Goal: Task Accomplishment & Management: Use online tool/utility

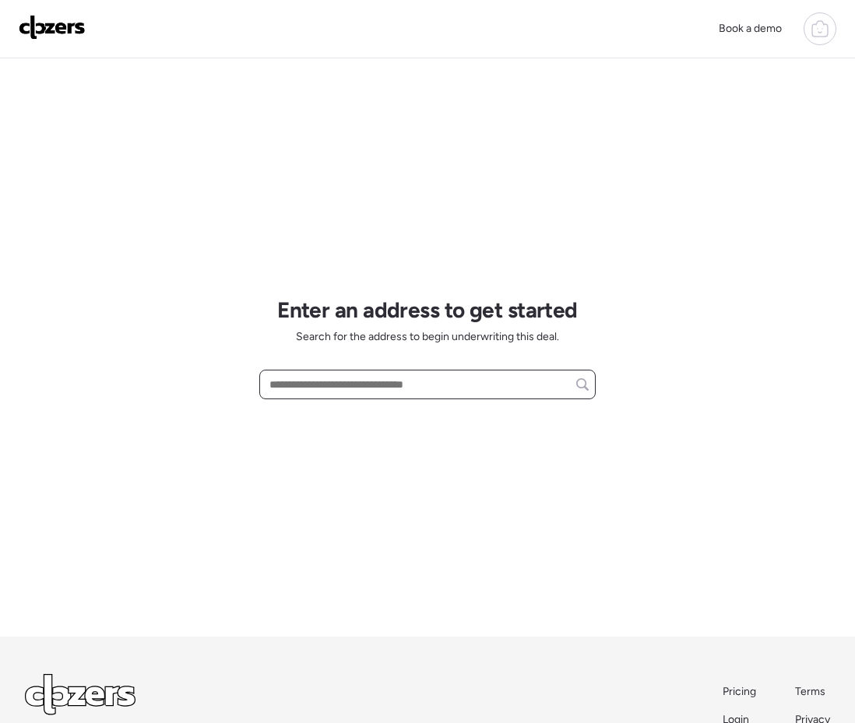
click at [272, 382] on input "text" at bounding box center [427, 385] width 322 height 22
paste input "**********"
click at [357, 414] on span "2128 E Dunbar Dr, Tempe, AZ, 85282" at bounding box center [359, 414] width 188 height 16
type input "**********"
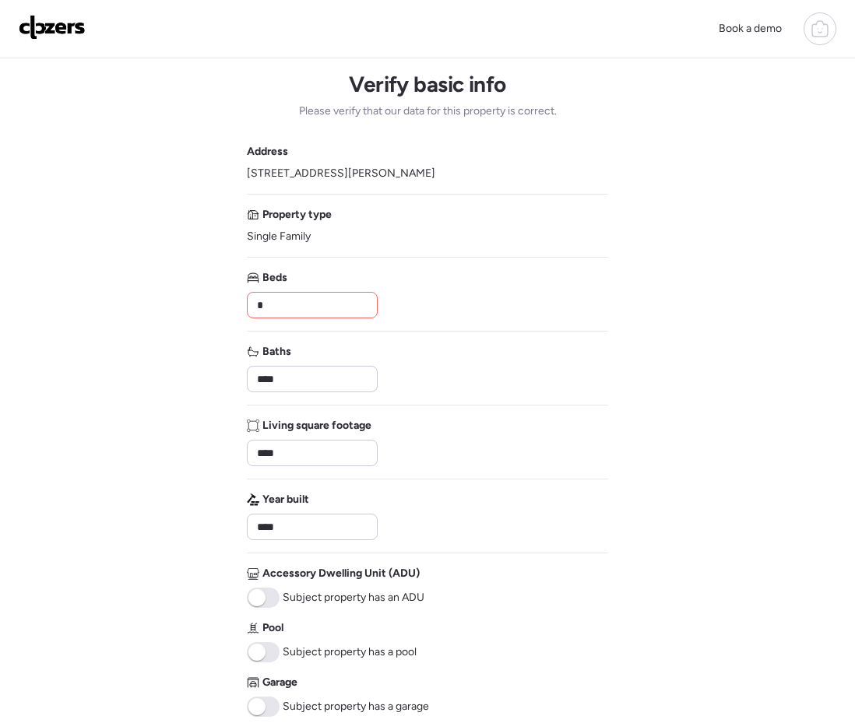
click at [296, 312] on input "*" at bounding box center [312, 305] width 117 height 22
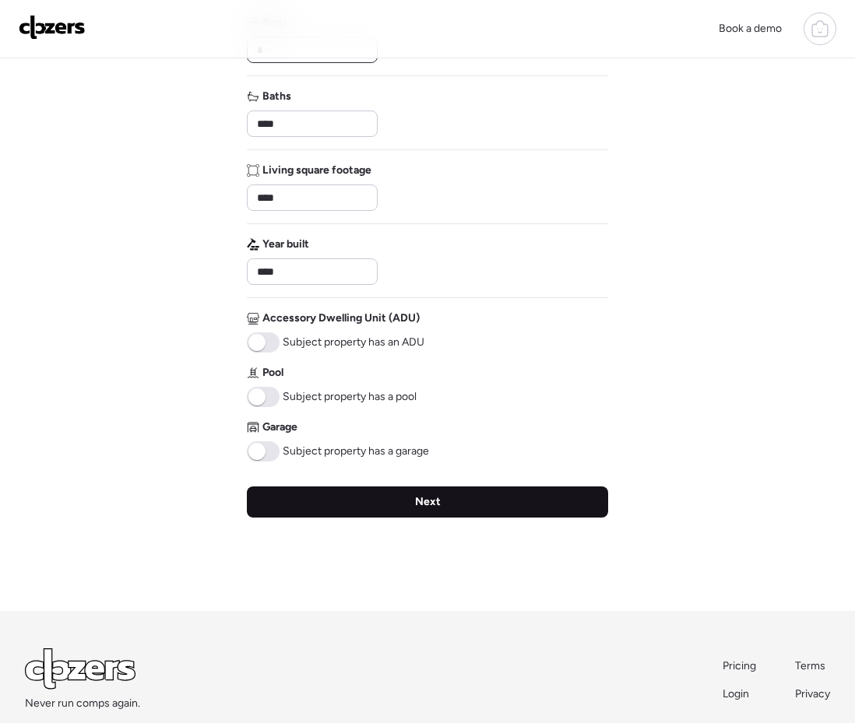
type input "*"
click at [437, 504] on span "Next" at bounding box center [428, 502] width 26 height 16
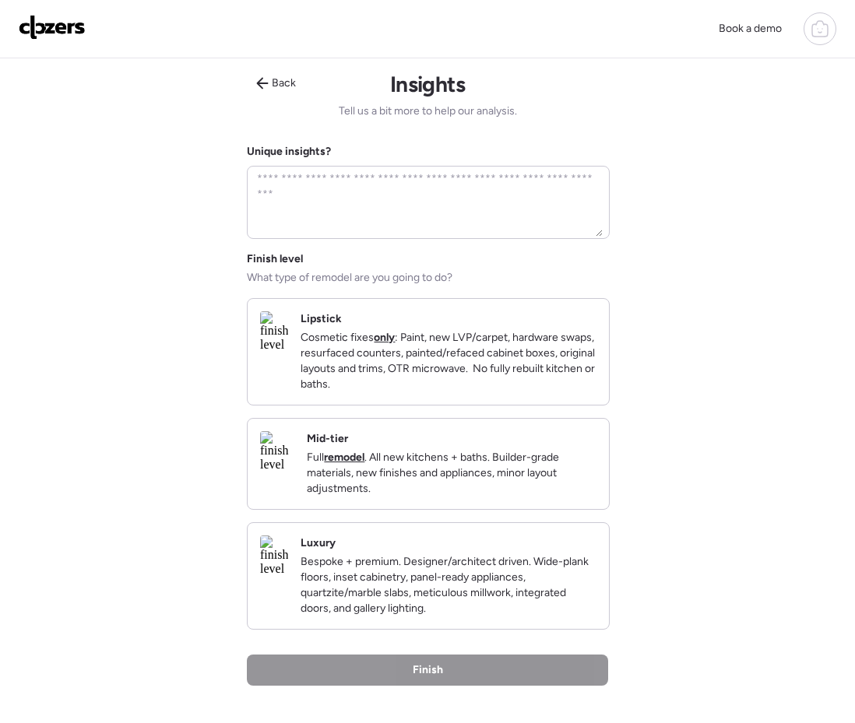
click at [381, 355] on p "Cosmetic fixes only : Paint, new LVP/carpet, hardware swaps, resurfaced counter…" at bounding box center [448, 361] width 296 height 62
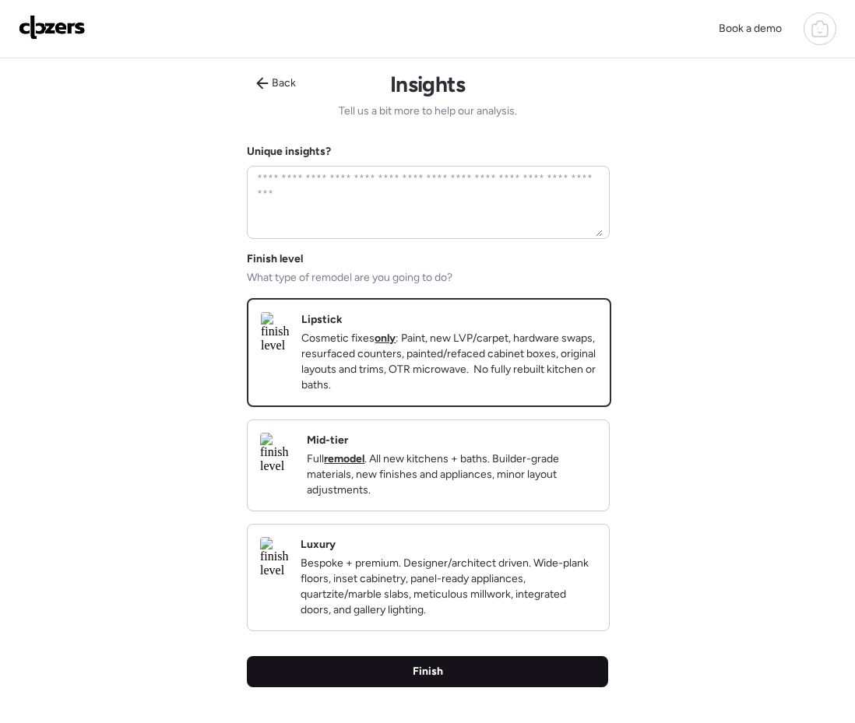
click at [506, 687] on div "Finish" at bounding box center [427, 671] width 361 height 31
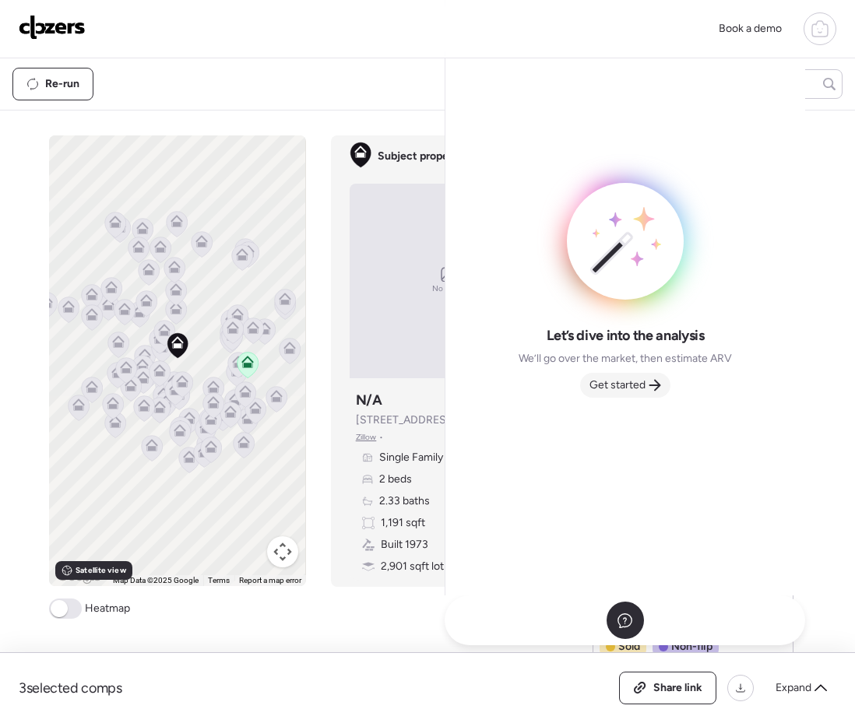
click at [595, 387] on span "Get started" at bounding box center [617, 386] width 56 height 16
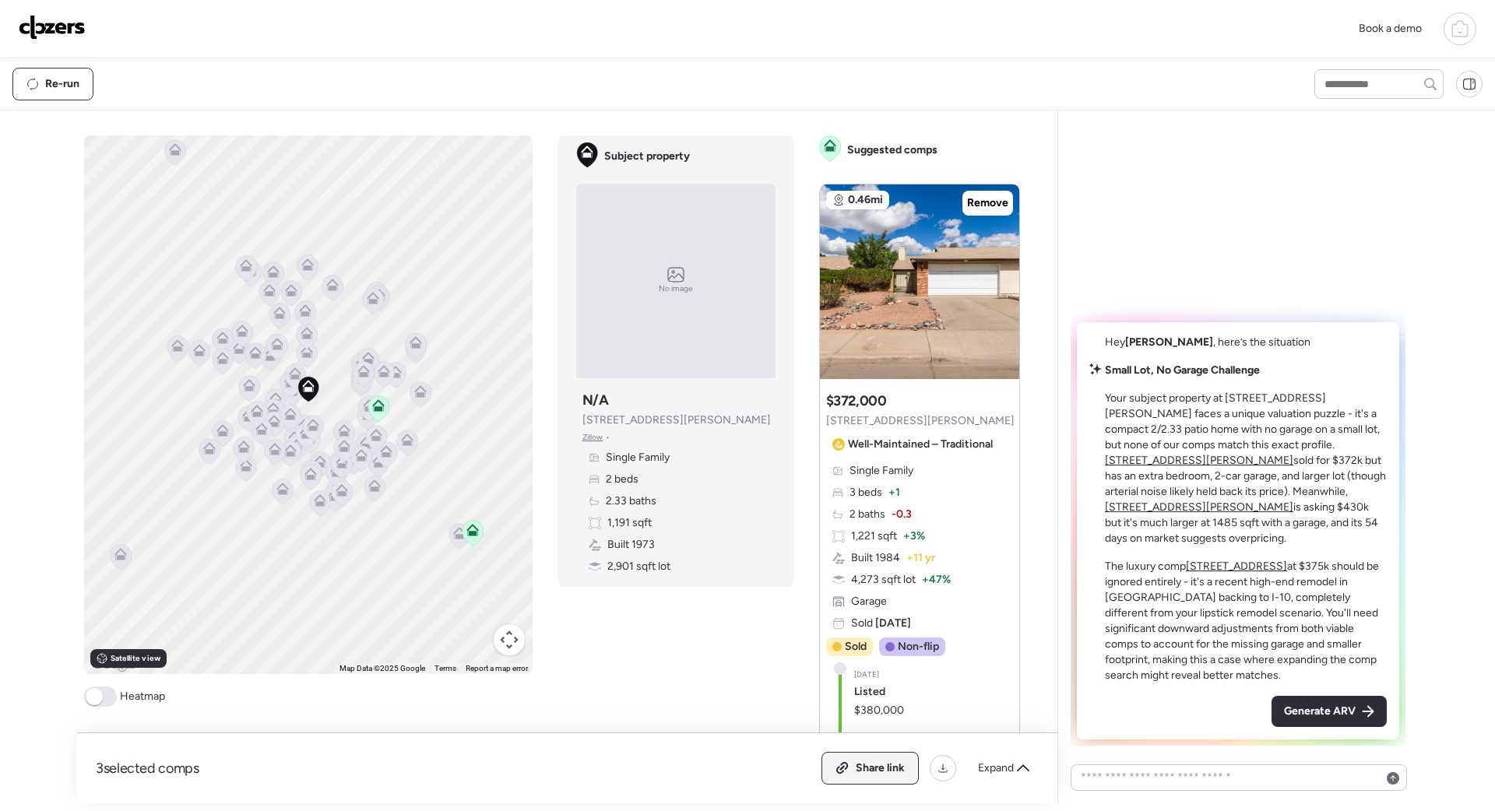
click at [781, 701] on span "Share link" at bounding box center [880, 769] width 49 height 16
click at [781, 701] on span "Generate ARV" at bounding box center [1320, 712] width 72 height 16
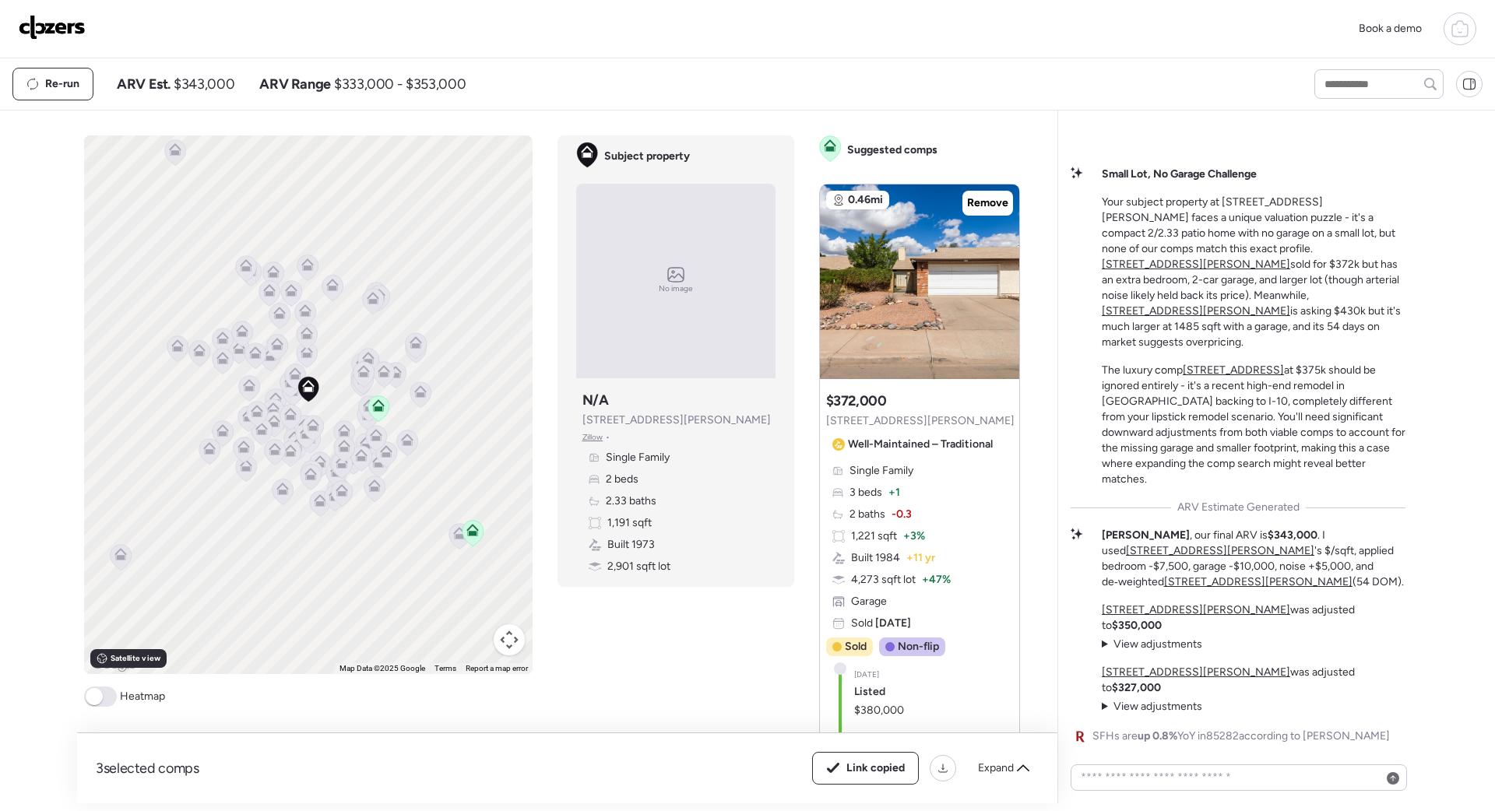
click at [41, 32] on img at bounding box center [52, 27] width 67 height 25
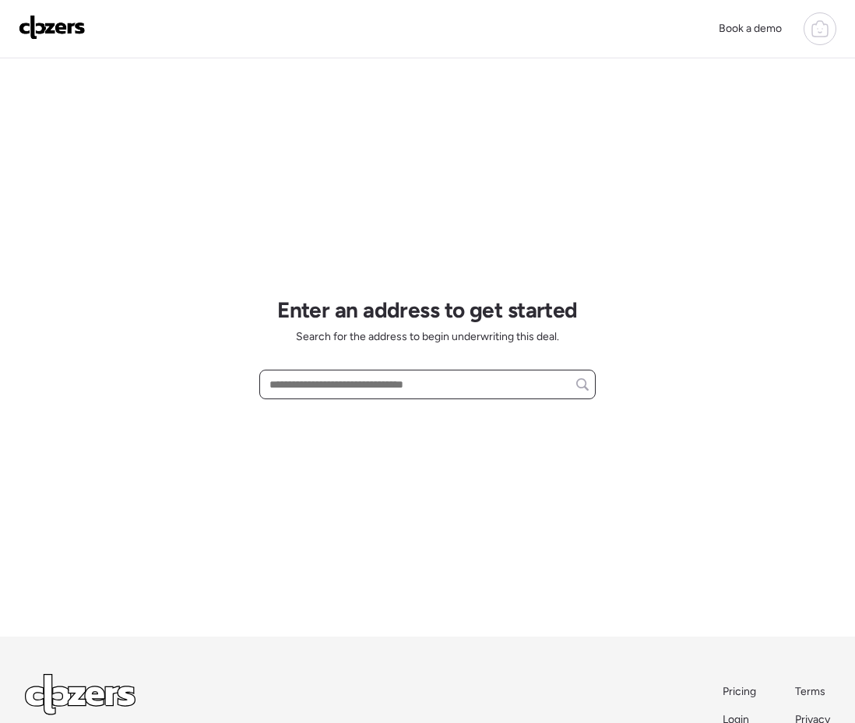
click at [470, 386] on input "text" at bounding box center [427, 385] width 322 height 22
paste input "**********"
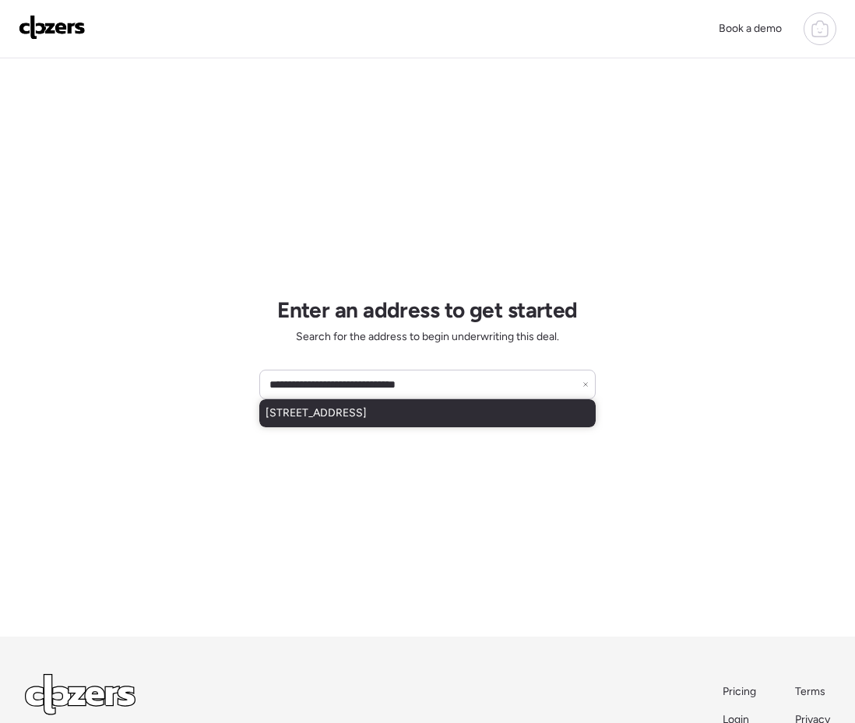
click at [367, 408] on span "922 E Loyola Dr, Tempe, AZ, 85282" at bounding box center [315, 414] width 101 height 16
type input "**********"
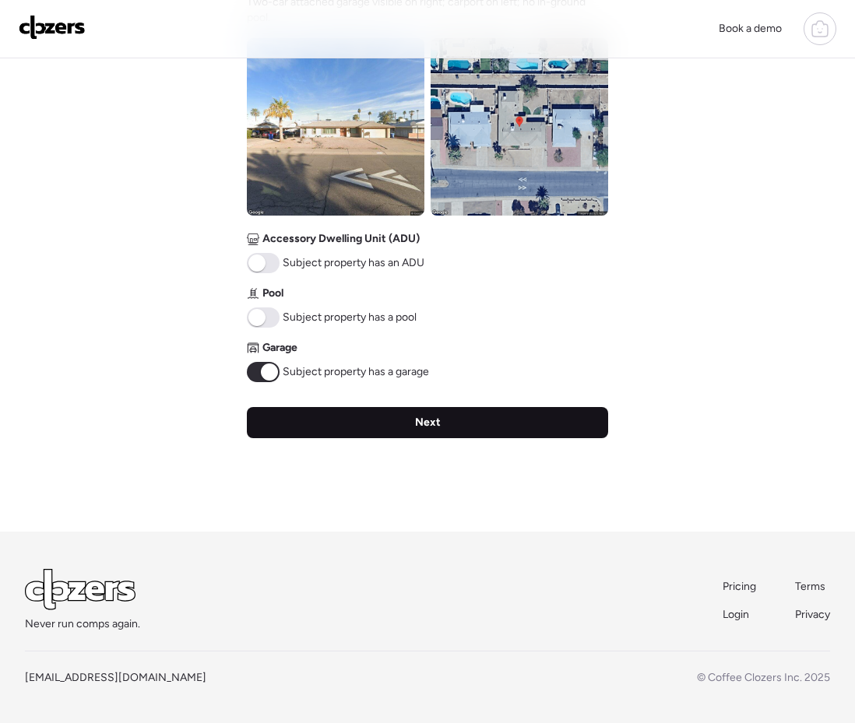
click at [449, 435] on div "Next" at bounding box center [427, 422] width 361 height 31
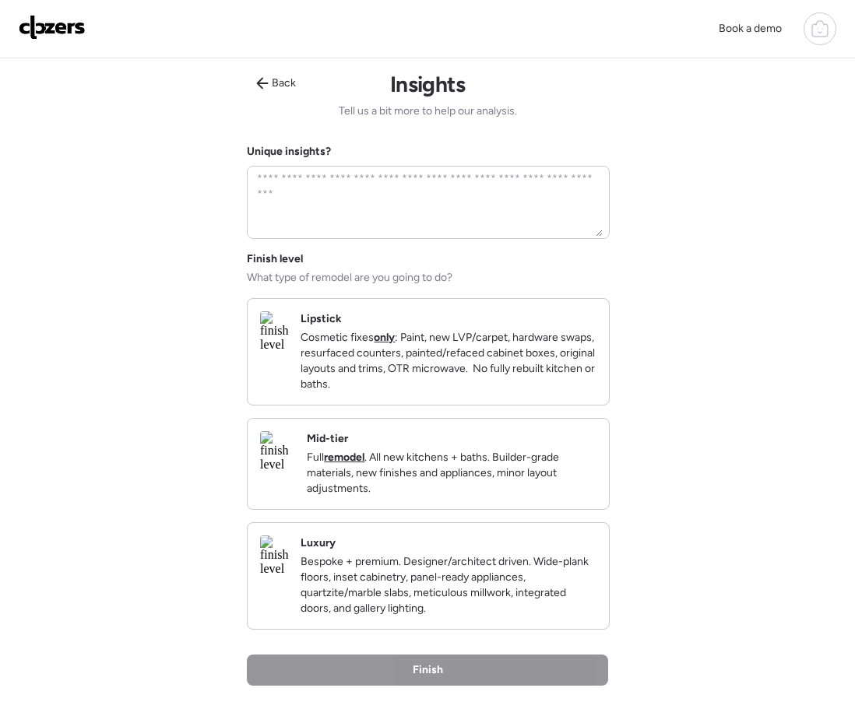
click at [402, 360] on p "Cosmetic fixes only : Paint, new LVP/carpet, hardware swaps, resurfaced counter…" at bounding box center [448, 361] width 296 height 62
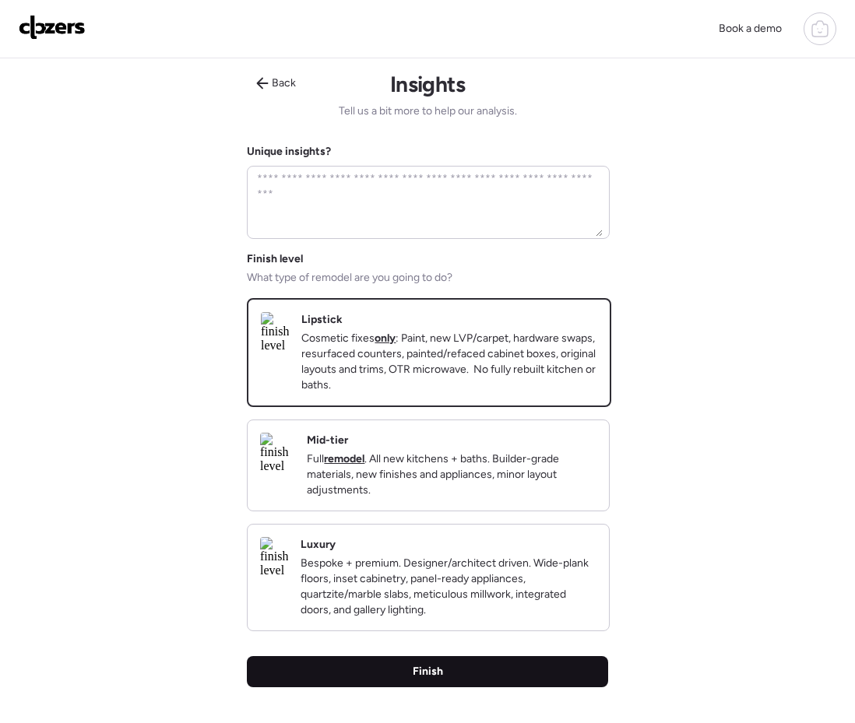
click at [429, 680] on span "Finish" at bounding box center [428, 672] width 30 height 16
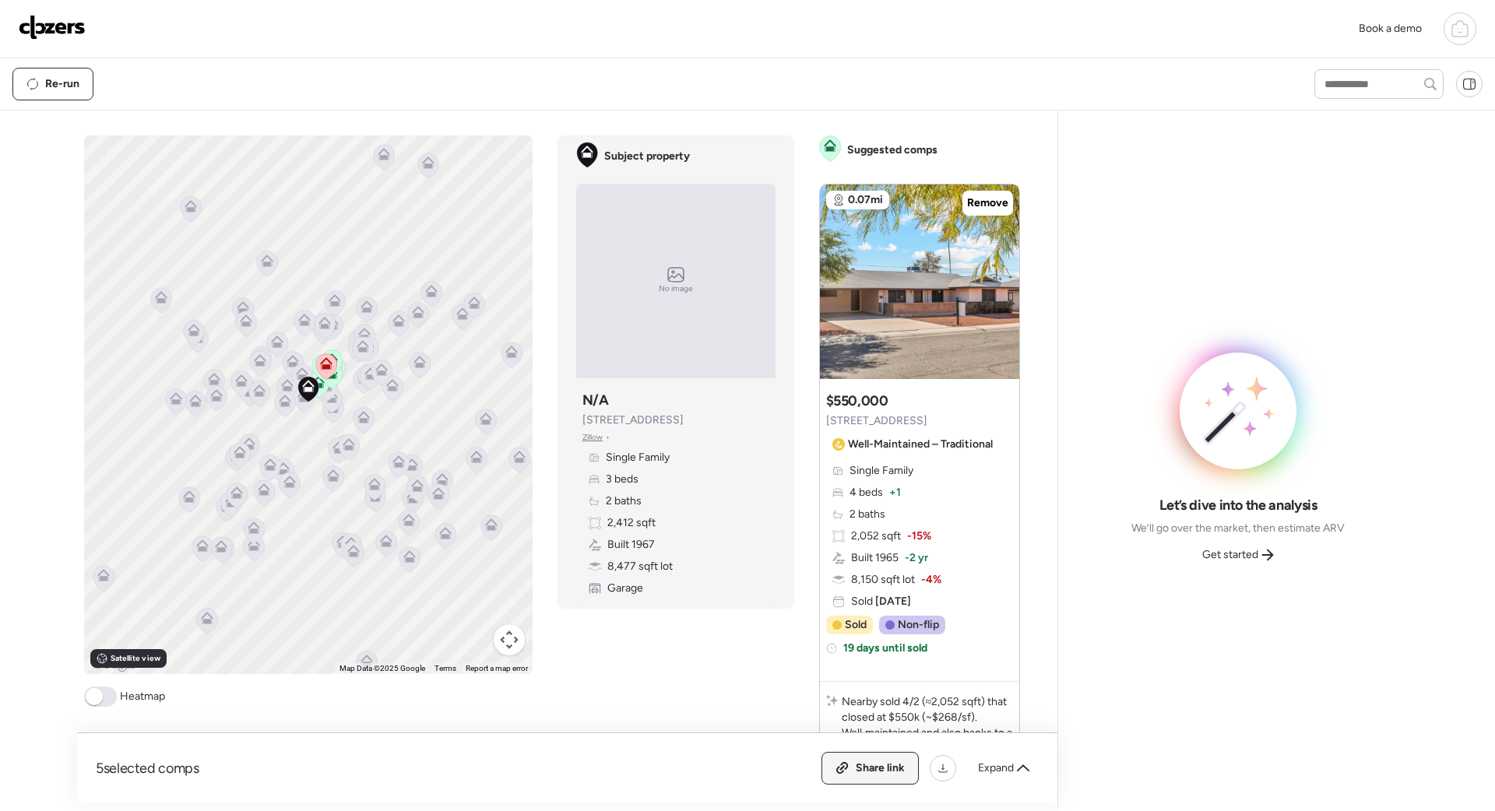
click at [872, 768] on span "Share link" at bounding box center [880, 769] width 49 height 16
click at [1240, 549] on span "Get started" at bounding box center [1230, 555] width 56 height 16
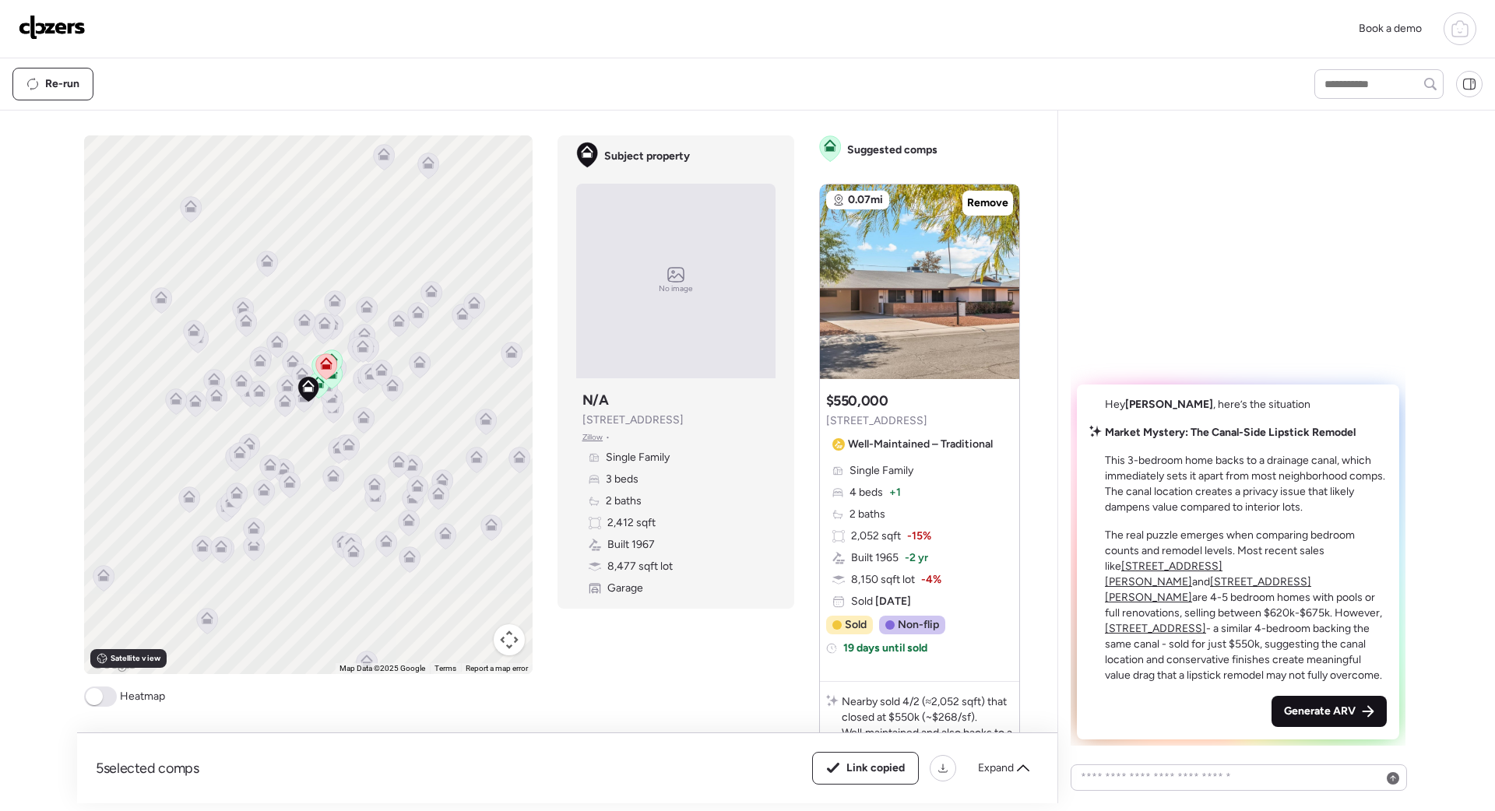
click at [1287, 698] on div "Generate ARV" at bounding box center [1328, 711] width 115 height 31
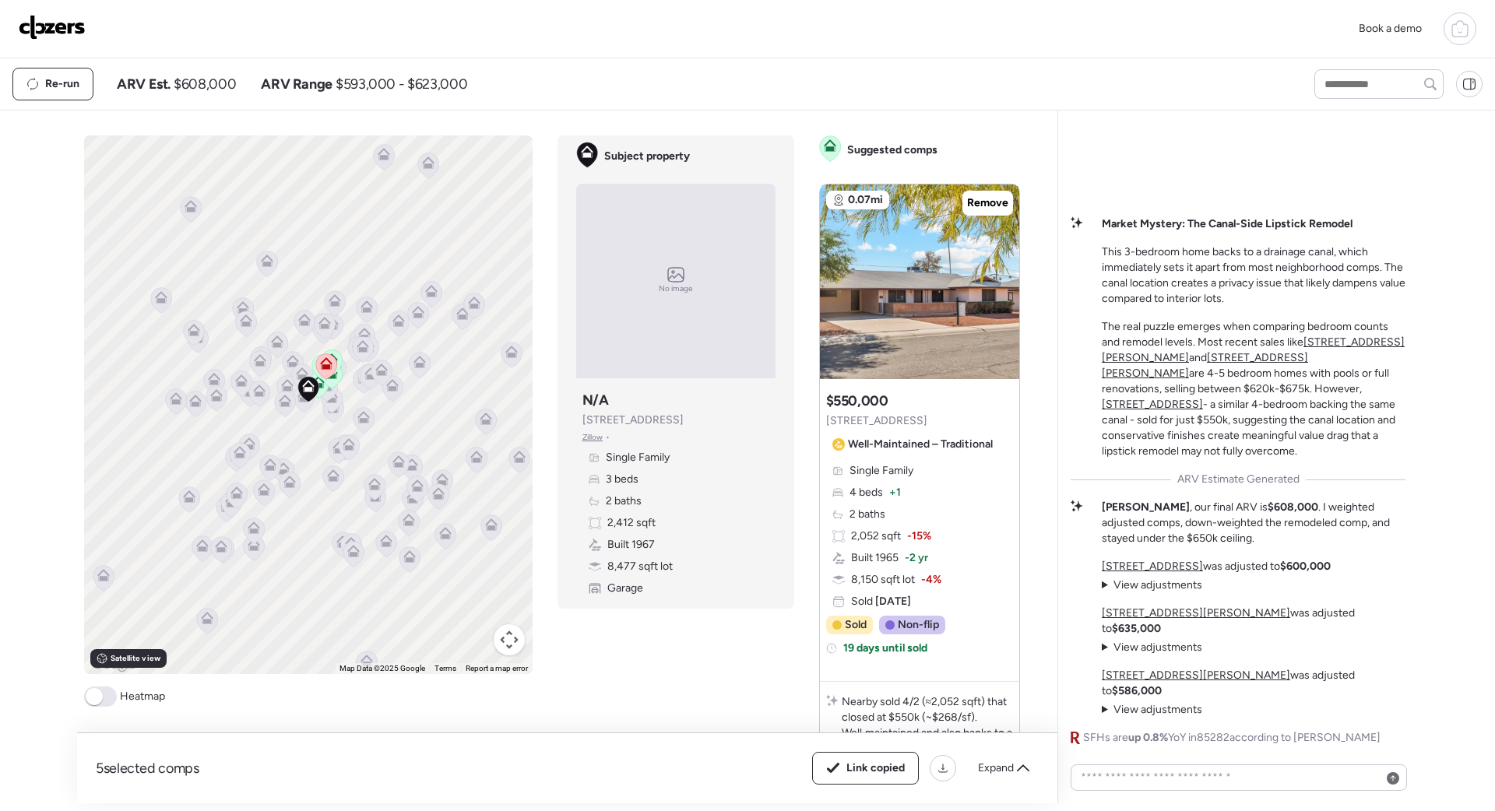
click at [61, 28] on img at bounding box center [52, 27] width 67 height 25
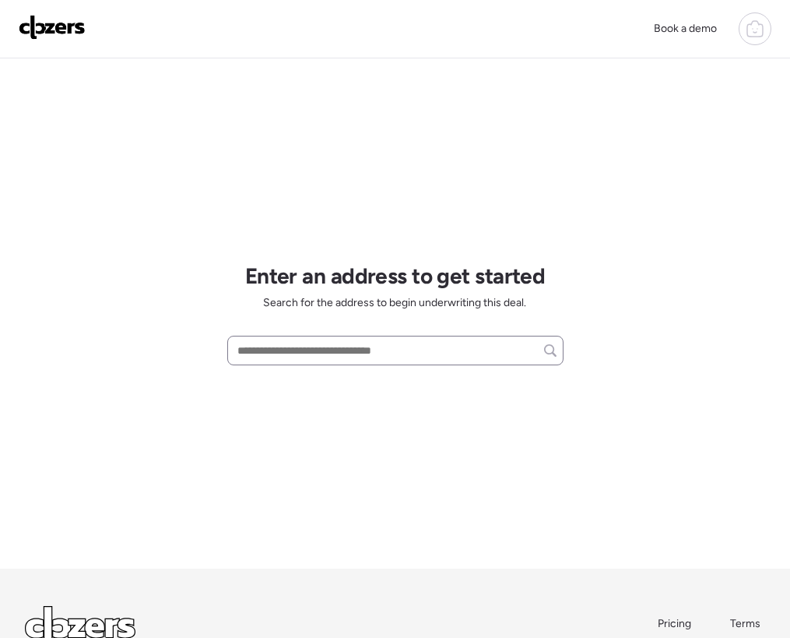
drag, startPoint x: 313, startPoint y: 337, endPoint x: 294, endPoint y: 356, distance: 26.4
click at [311, 337] on div at bounding box center [395, 351] width 336 height 30
click at [294, 353] on input "text" at bounding box center [395, 350] width 322 height 22
click at [277, 345] on input "text" at bounding box center [395, 350] width 322 height 22
click at [314, 351] on input "text" at bounding box center [395, 350] width 322 height 22
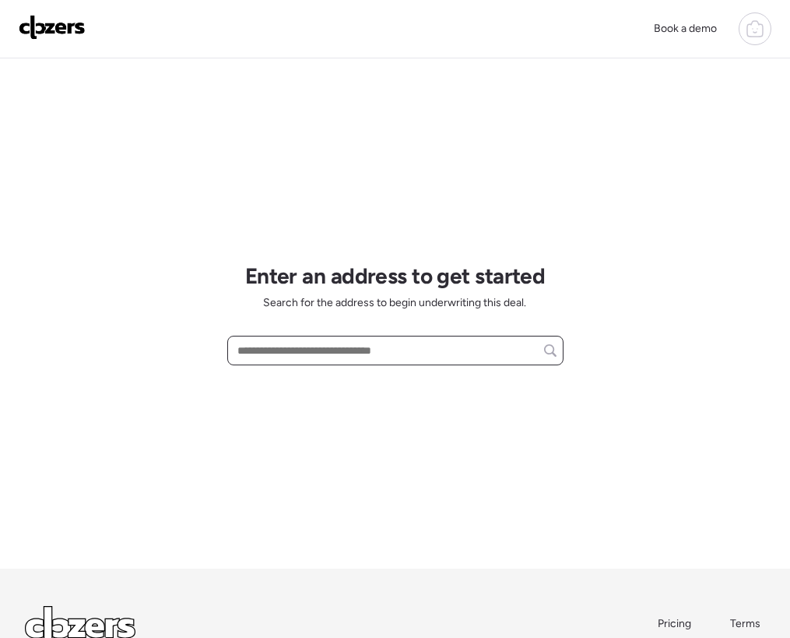
paste input "**********"
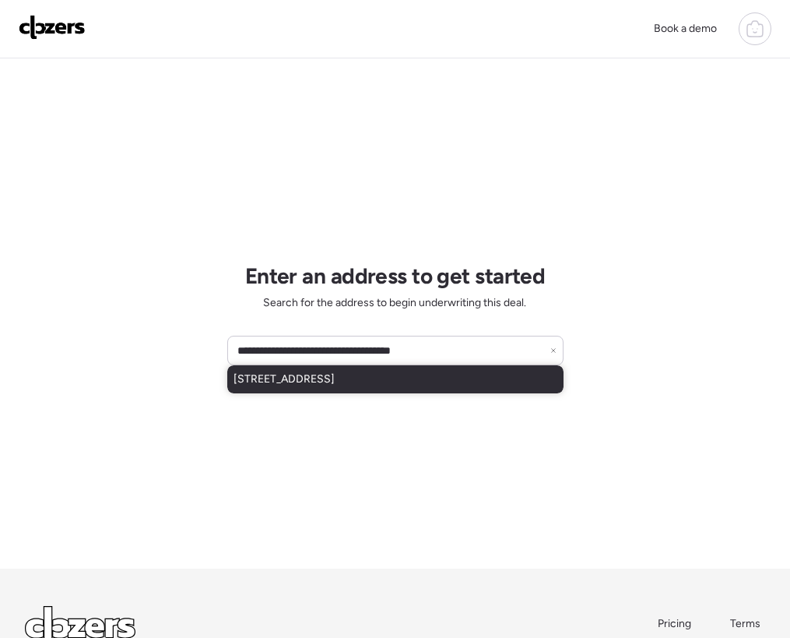
click at [326, 378] on span "5220 W Mauna Loa Ln, Glendale, AZ, 85306" at bounding box center [284, 379] width 101 height 16
type input "**********"
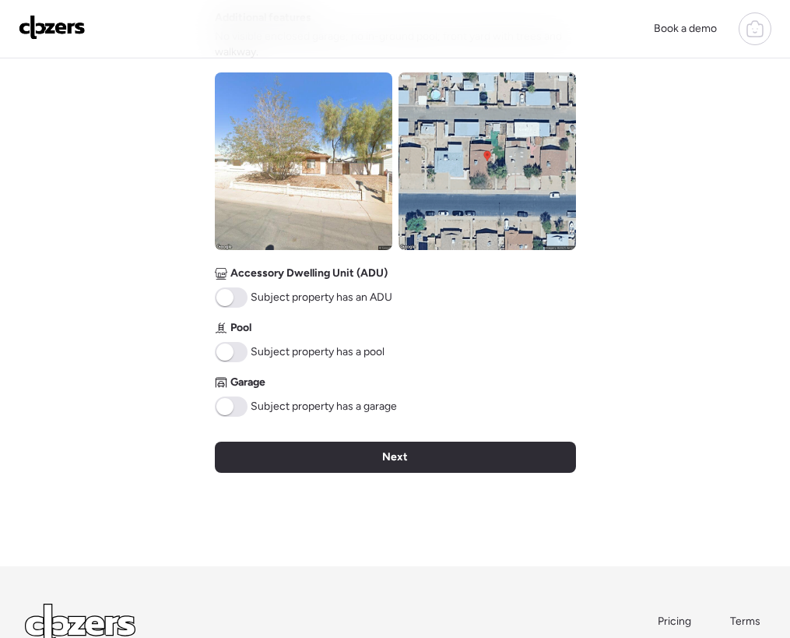
scroll to position [578, 0]
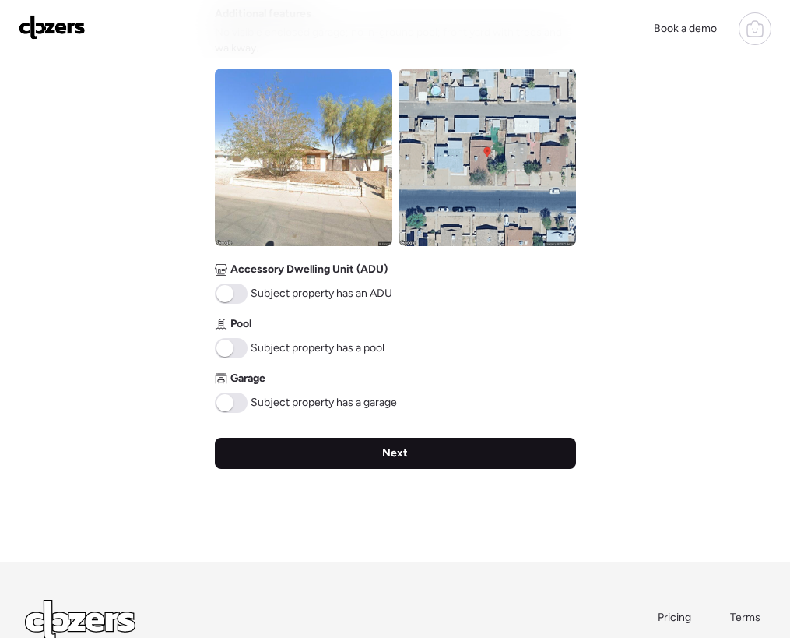
click at [353, 453] on div "Next" at bounding box center [395, 453] width 361 height 31
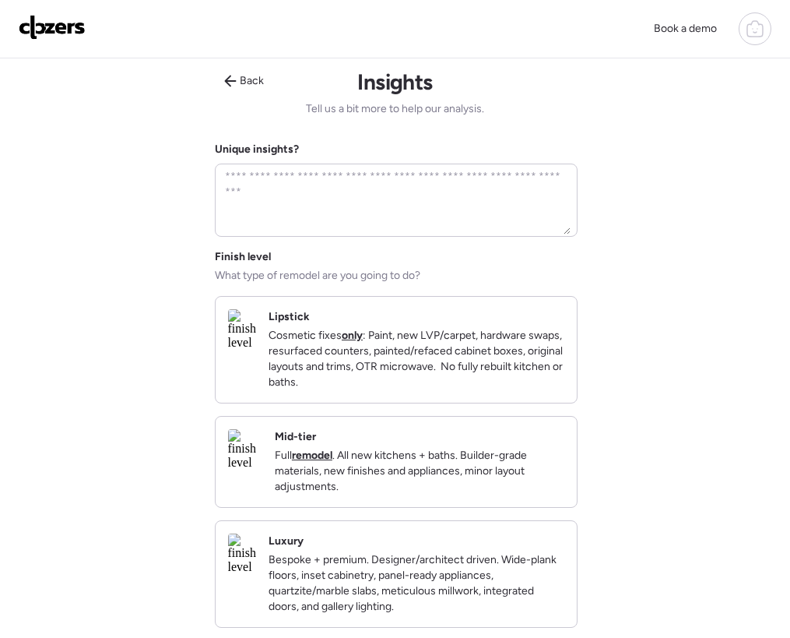
scroll to position [0, 0]
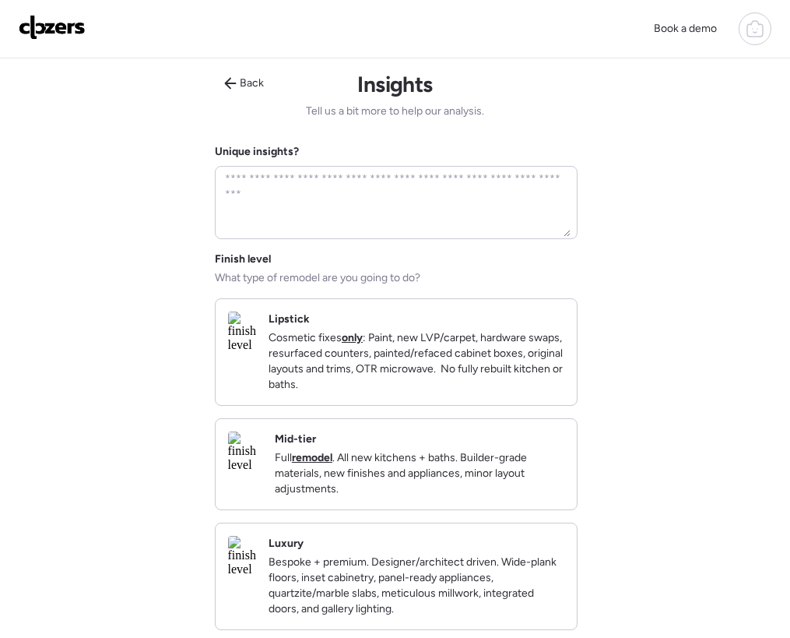
click at [365, 392] on p "Cosmetic fixes only : Paint, new LVP/carpet, hardware swaps, resurfaced counter…" at bounding box center [417, 361] width 296 height 62
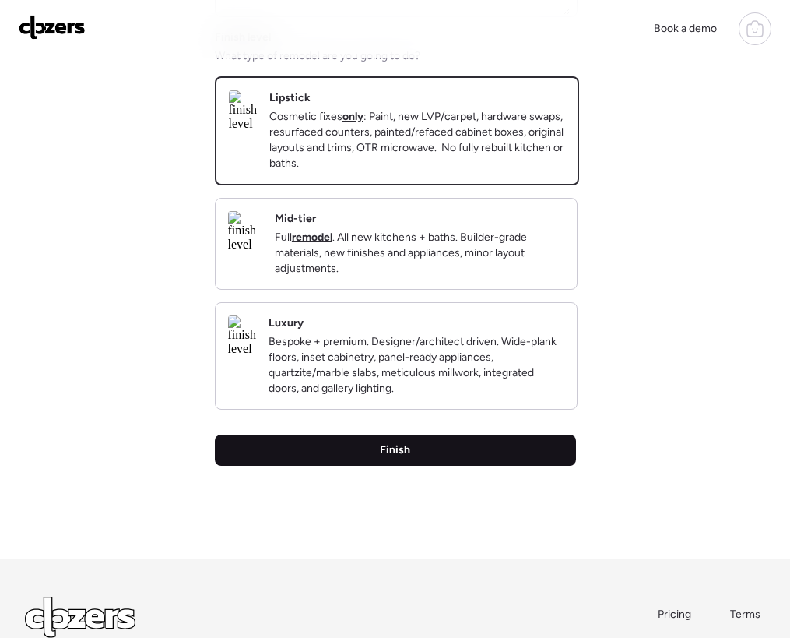
click at [408, 466] on div "Finish" at bounding box center [395, 449] width 361 height 31
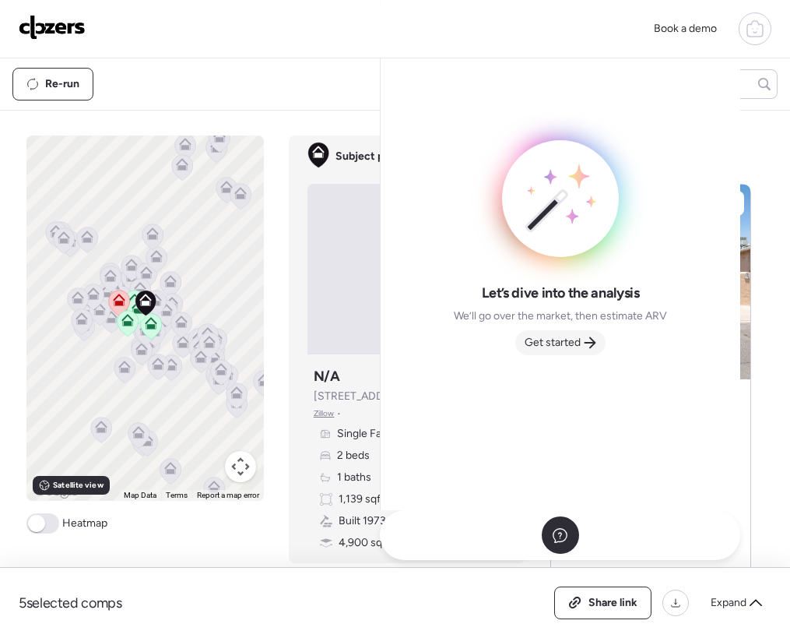
click at [580, 335] on span "Get started" at bounding box center [553, 343] width 56 height 16
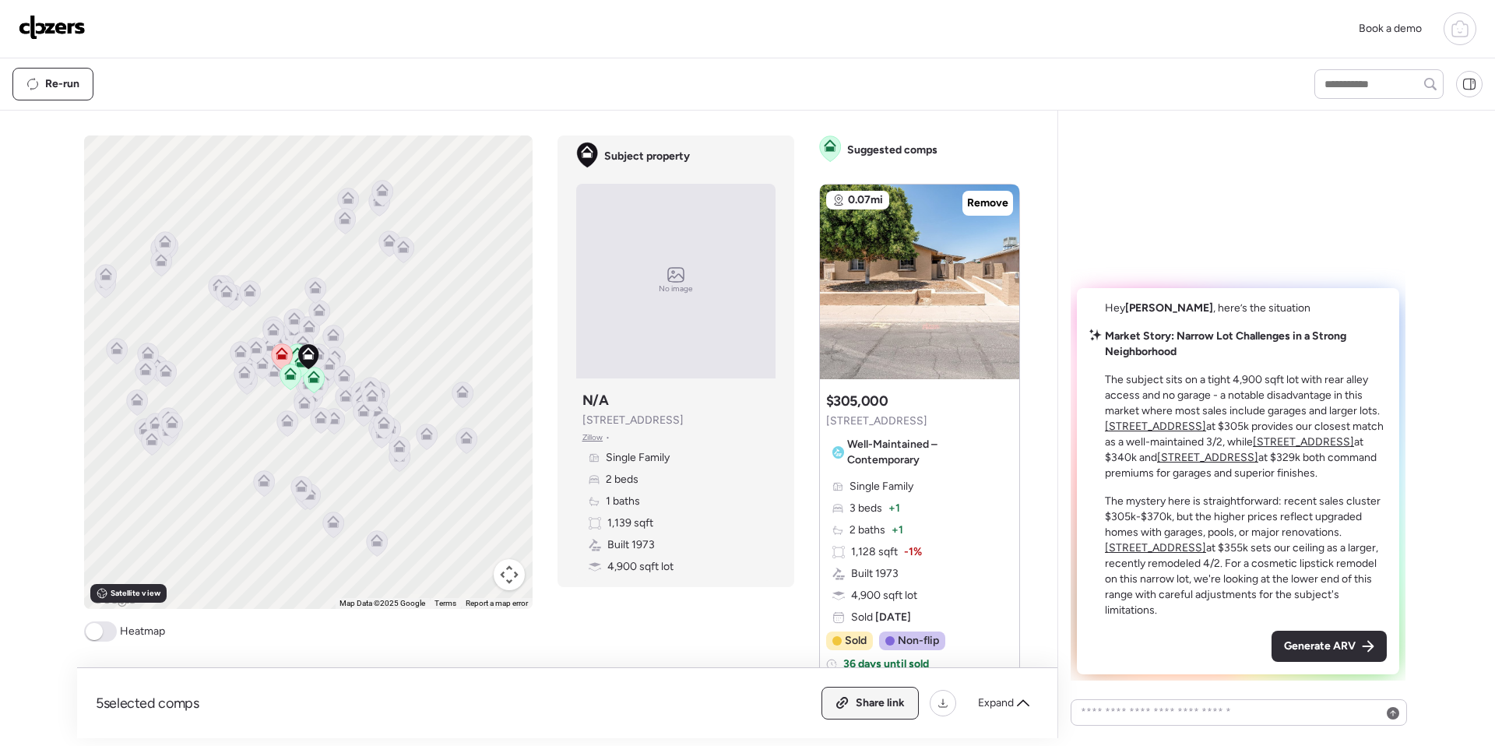
click at [789, 637] on div "Share link" at bounding box center [870, 702] width 96 height 31
click at [789, 637] on span "Generate ARV" at bounding box center [1320, 646] width 72 height 16
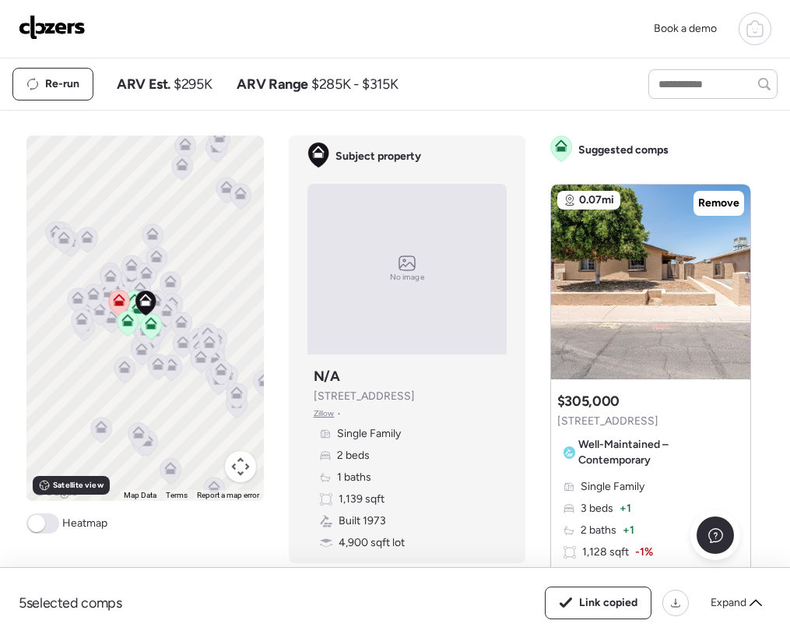
click at [65, 29] on img at bounding box center [52, 27] width 67 height 25
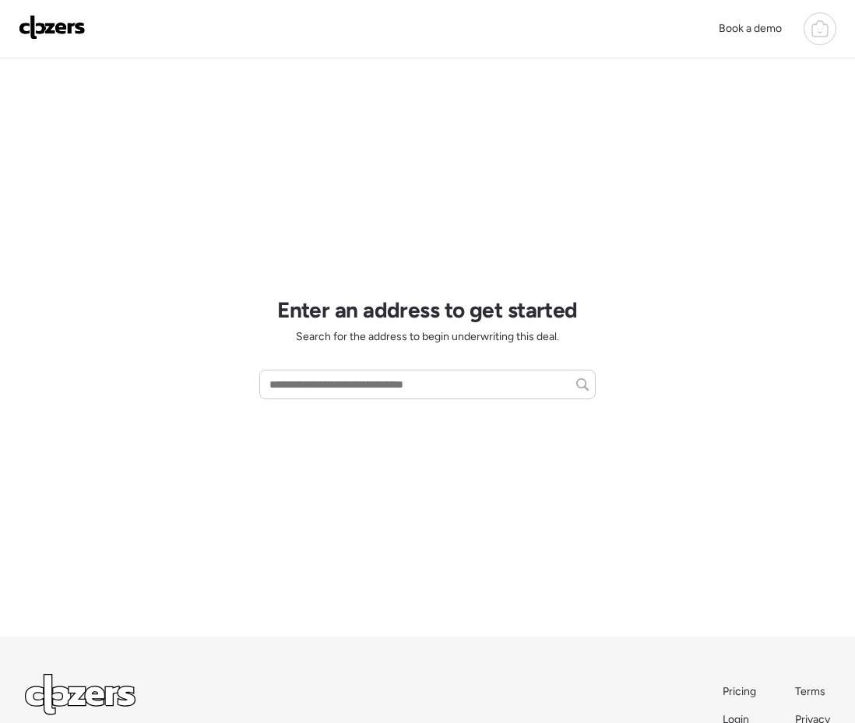
click at [717, 104] on div "Book a demo Enter an address to get started Search for the address to begin und…" at bounding box center [427, 414] width 855 height 828
